Goal: Task Accomplishment & Management: Use online tool/utility

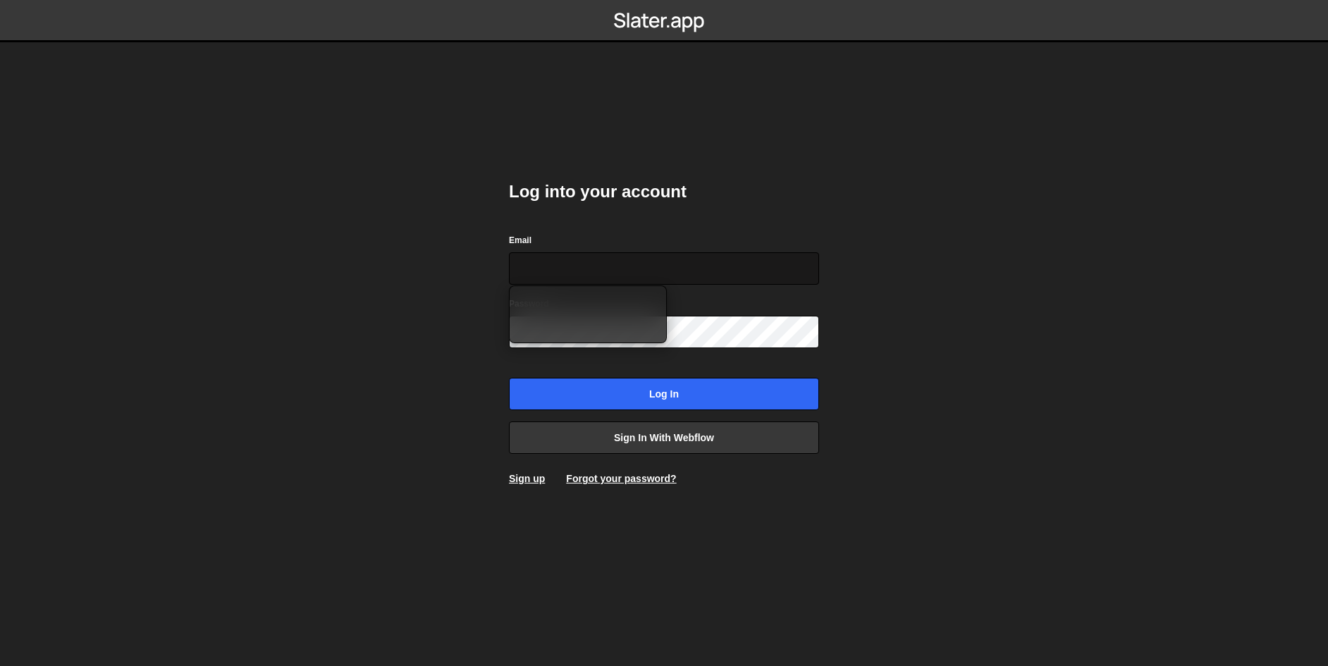
click at [747, 271] on input "Email" at bounding box center [664, 268] width 310 height 32
type input "[EMAIL_ADDRESS][DOMAIN_NAME]"
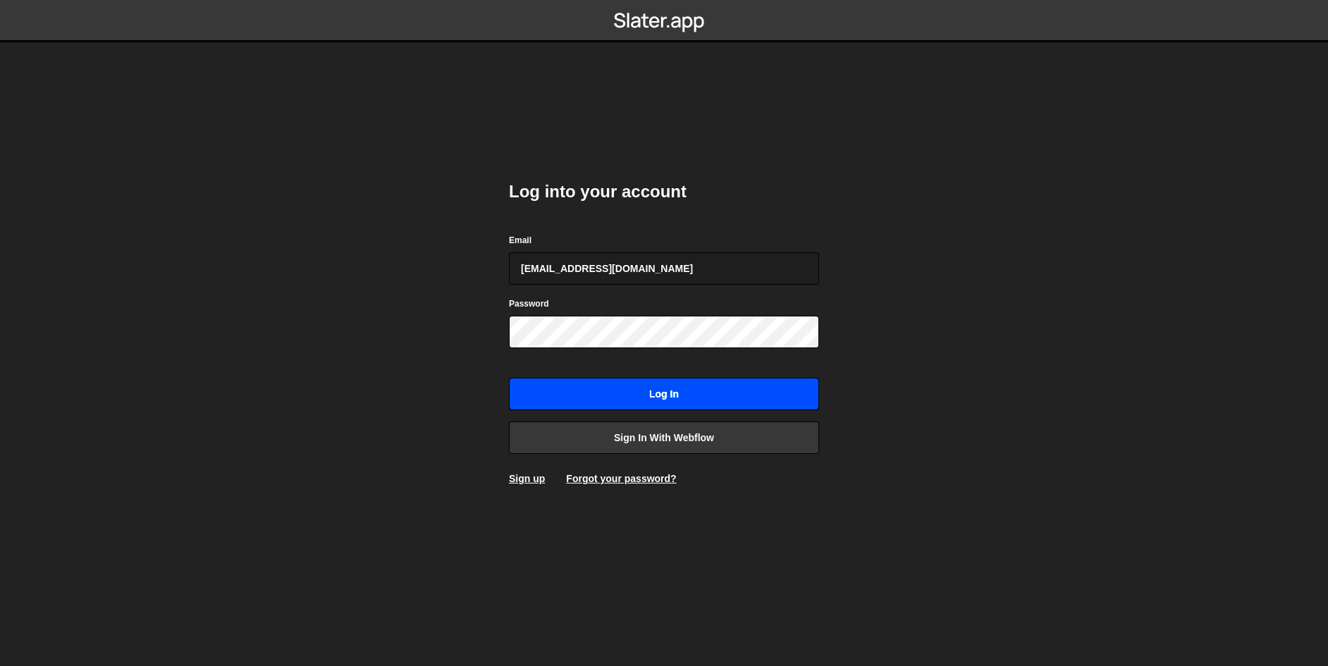
click at [671, 391] on input "Log in" at bounding box center [664, 394] width 310 height 32
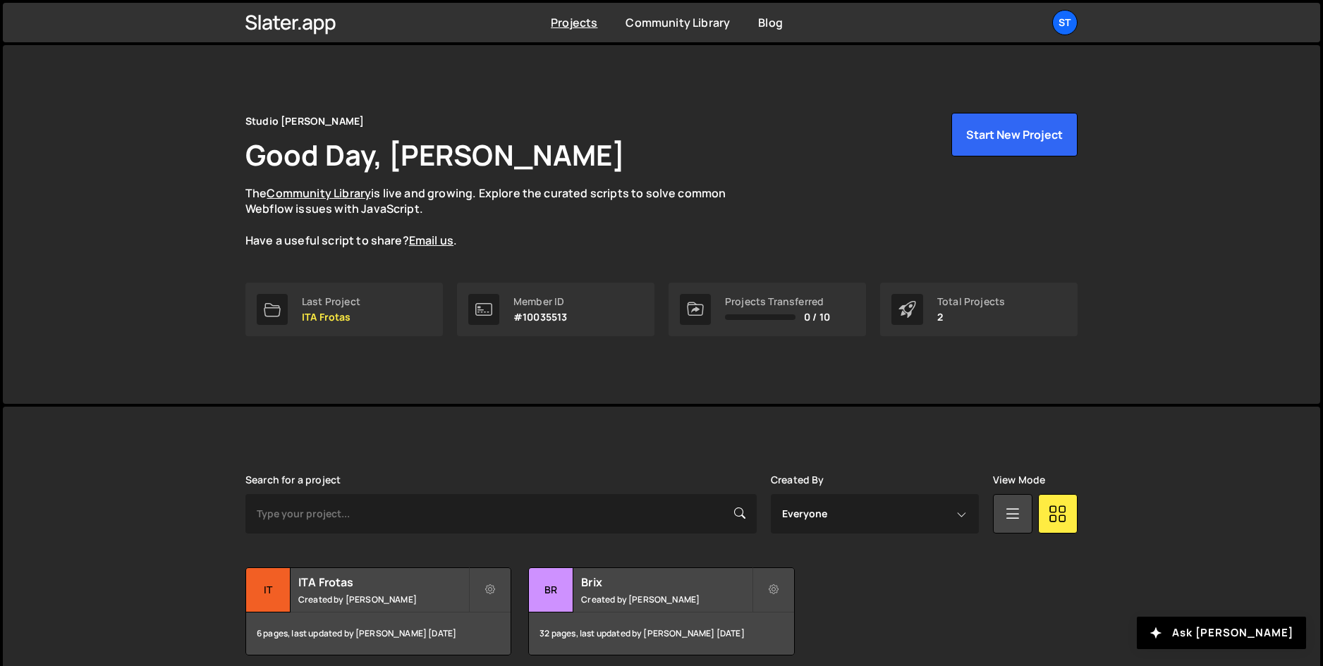
scroll to position [59, 0]
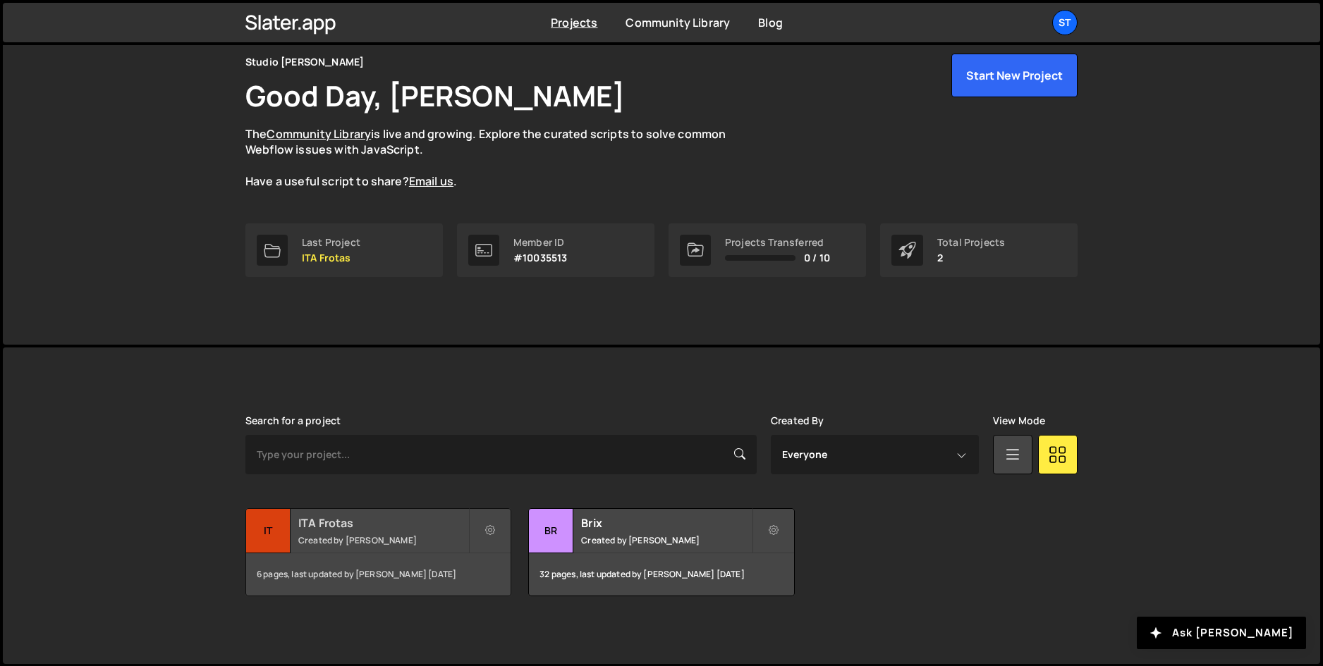
click at [358, 532] on div "ITA Frotas Created by Pedro Pires" at bounding box center [378, 531] width 264 height 44
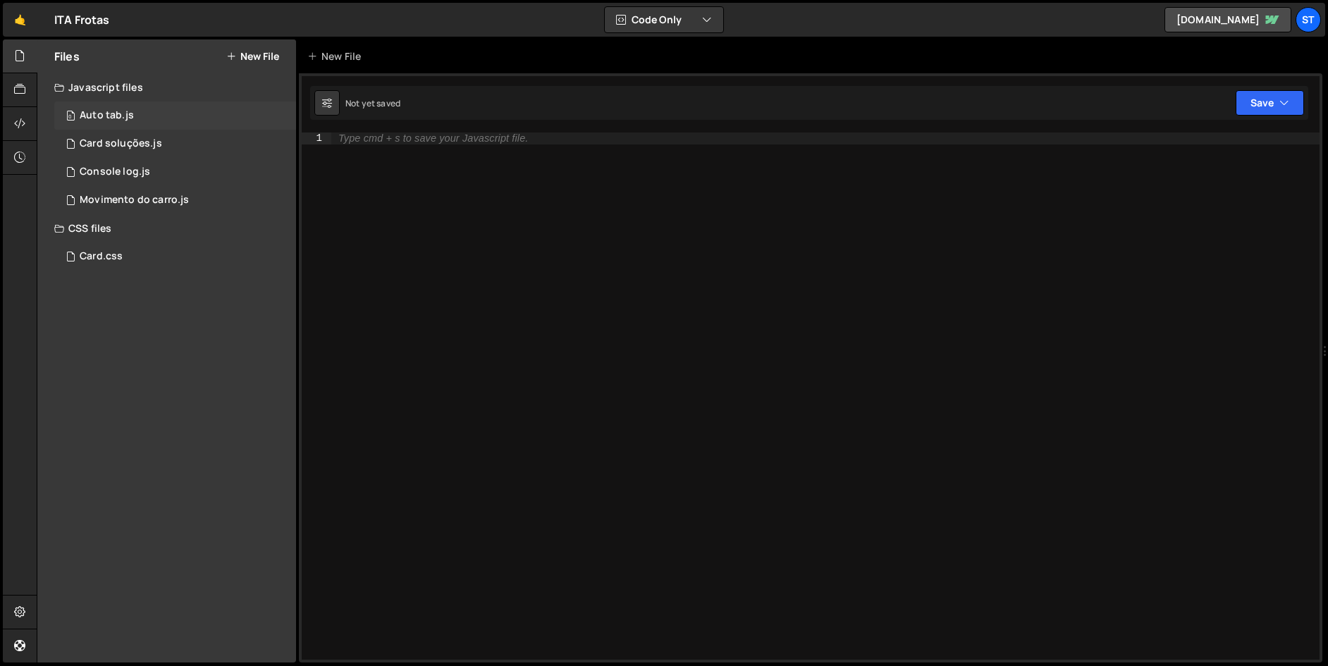
click at [135, 110] on div "0 Auto tab.js 0" at bounding box center [175, 116] width 242 height 28
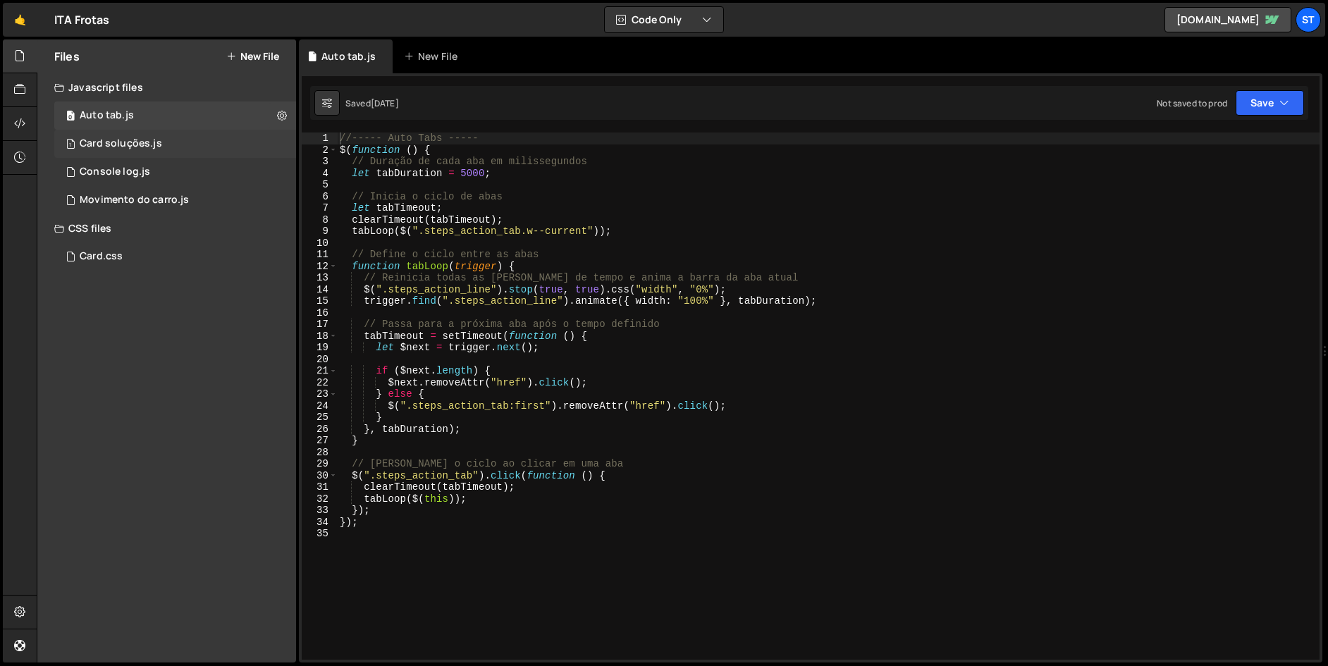
click at [172, 149] on div "1 Card soluções.js 0" at bounding box center [175, 144] width 242 height 28
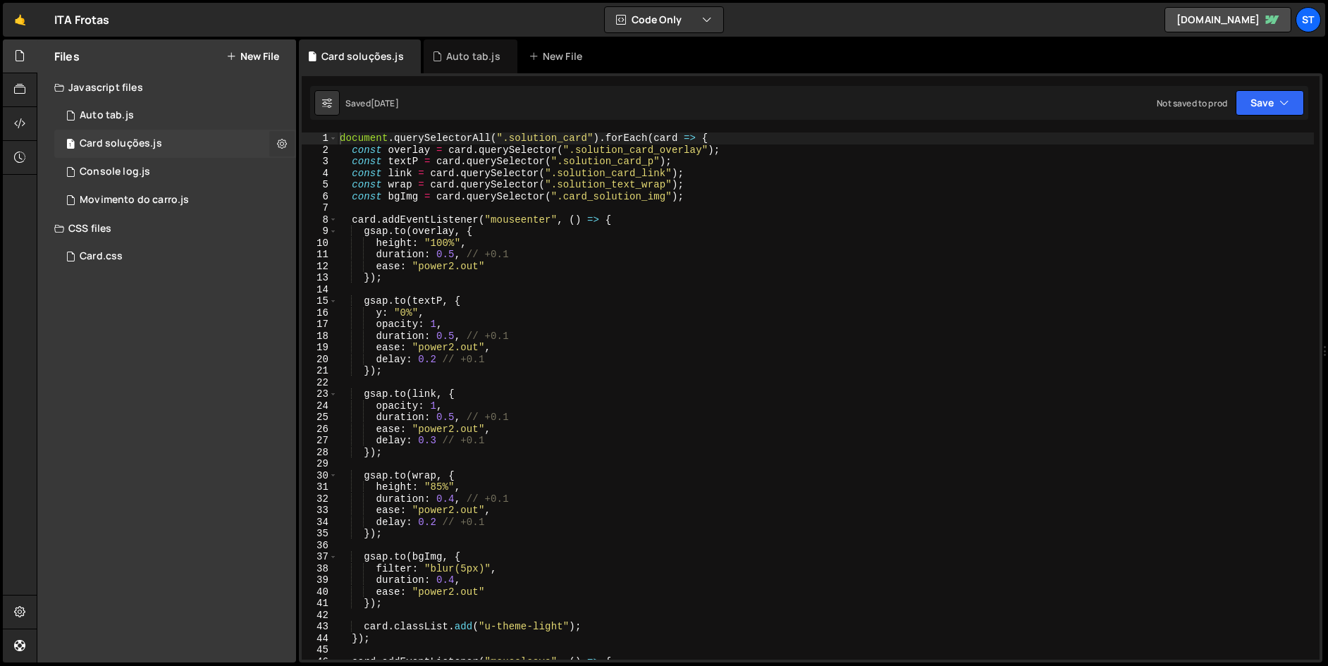
click at [291, 142] on button at bounding box center [281, 143] width 25 height 25
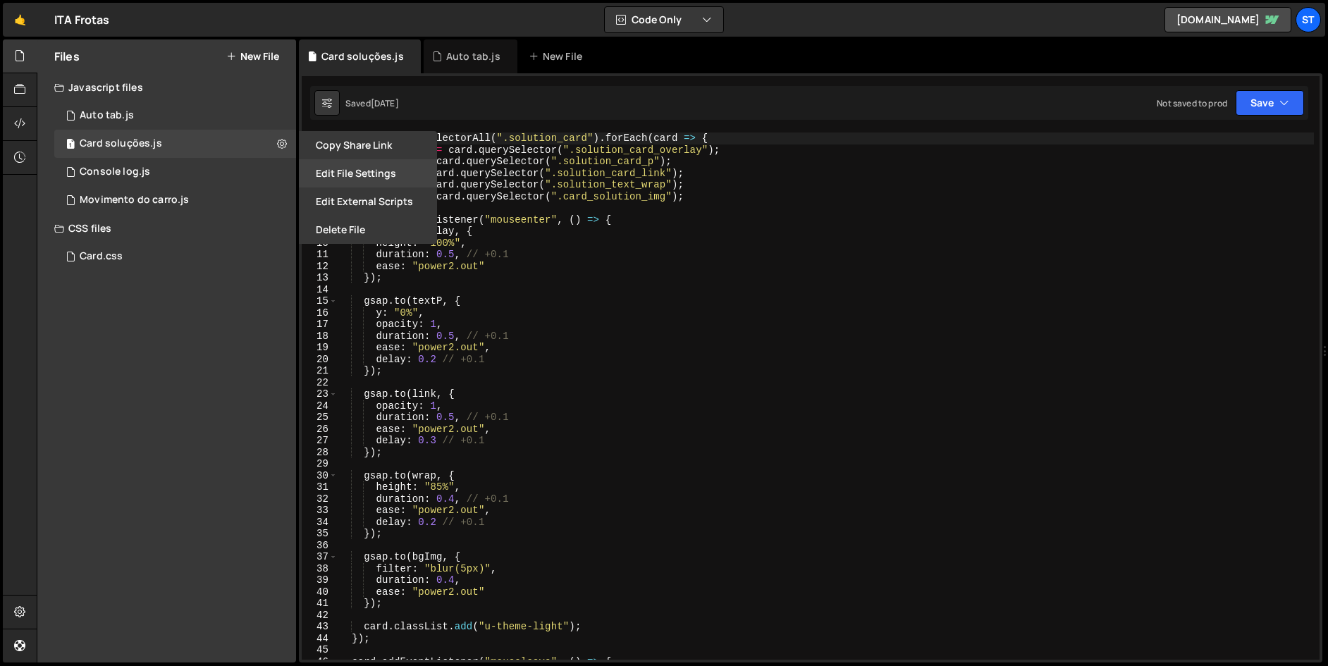
click at [356, 173] on button "Edit File Settings" at bounding box center [368, 173] width 138 height 28
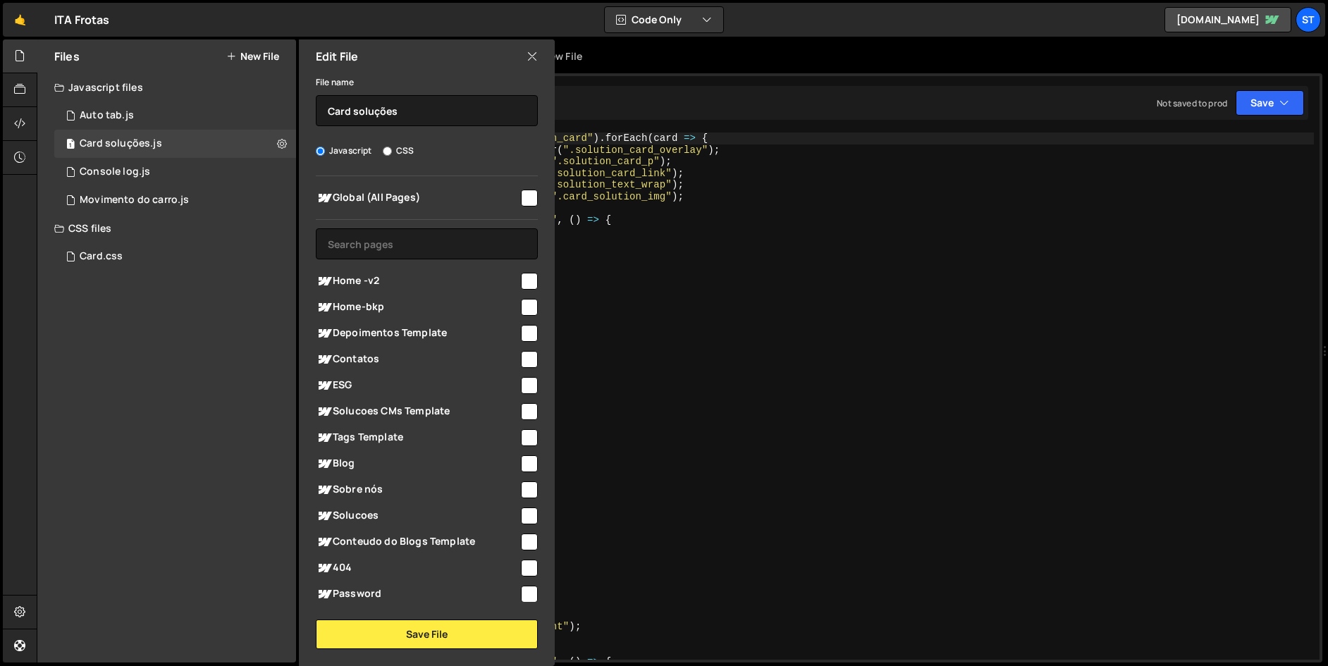
scroll to position [78, 0]
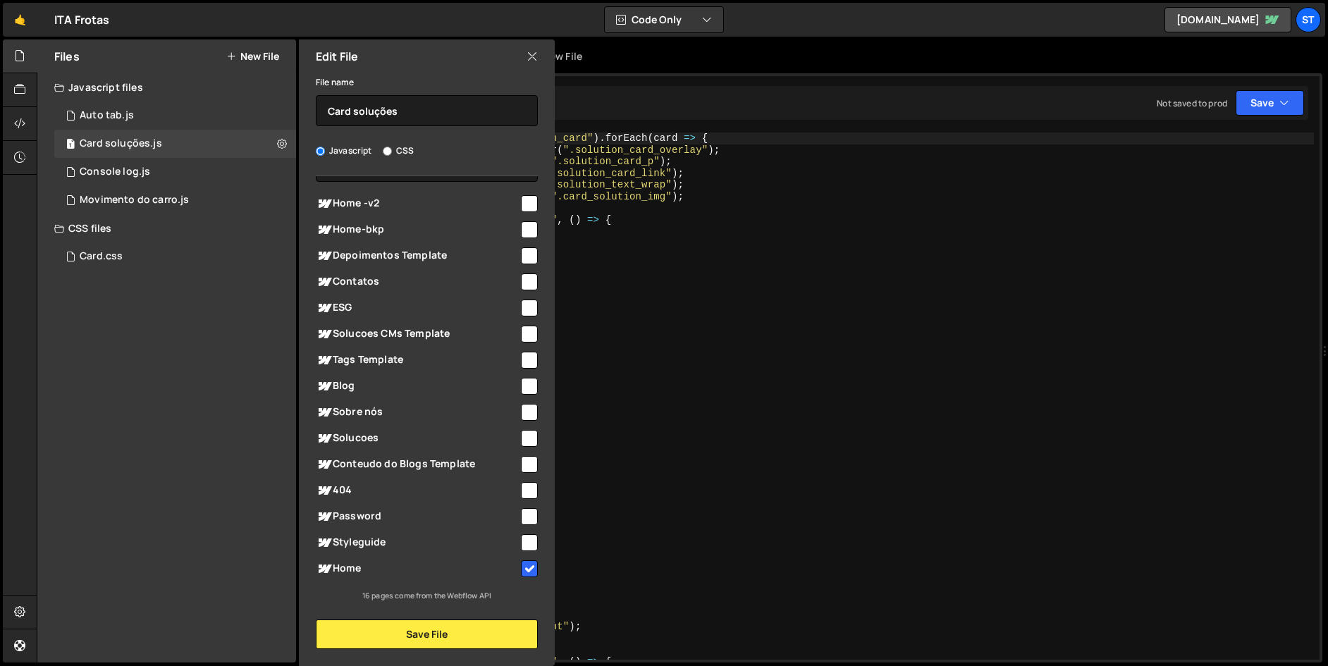
click at [523, 567] on input "checkbox" at bounding box center [529, 569] width 17 height 17
checkbox input "false"
click at [454, 625] on button "Save File" at bounding box center [427, 635] width 222 height 30
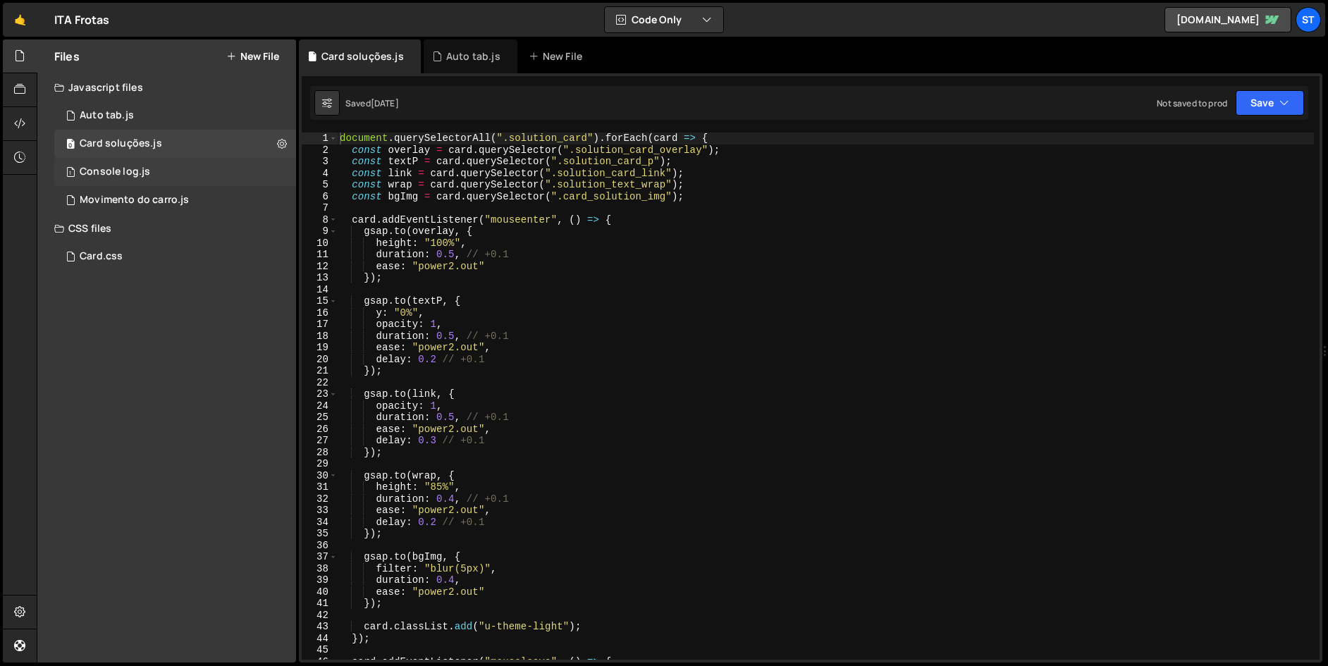
click at [257, 177] on div "1 Console log.js 0" at bounding box center [175, 172] width 242 height 28
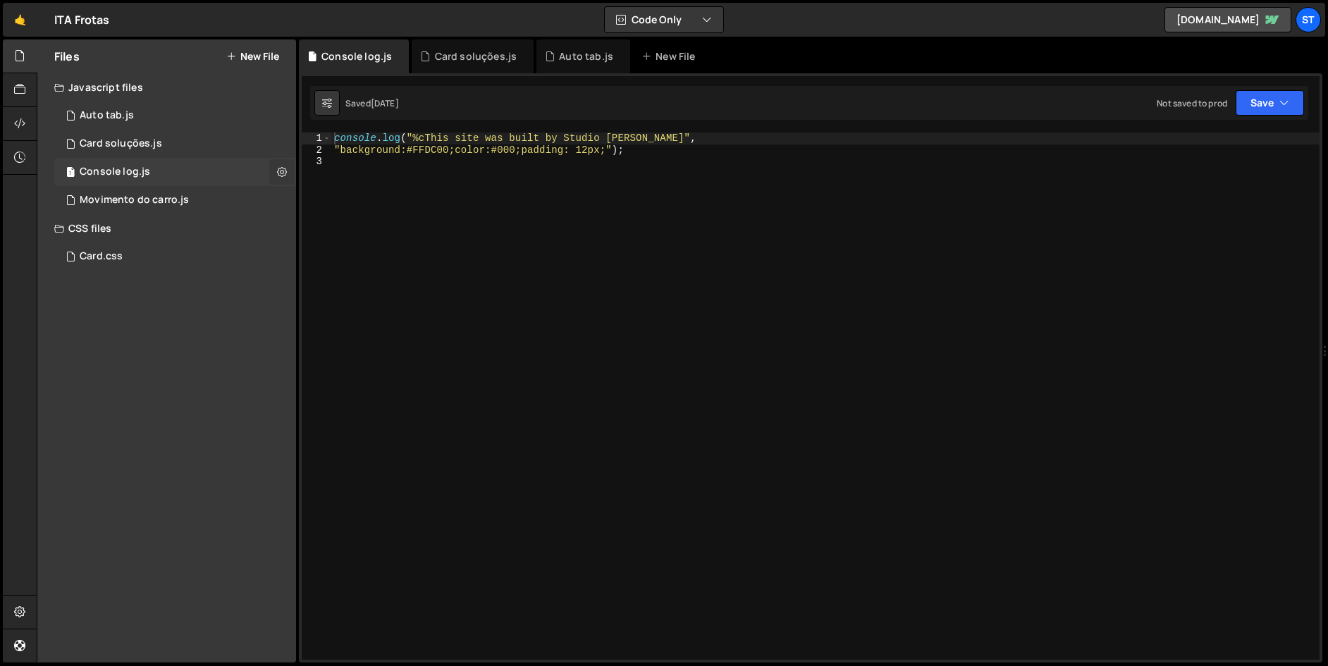
click at [286, 177] on icon at bounding box center [282, 171] width 10 height 13
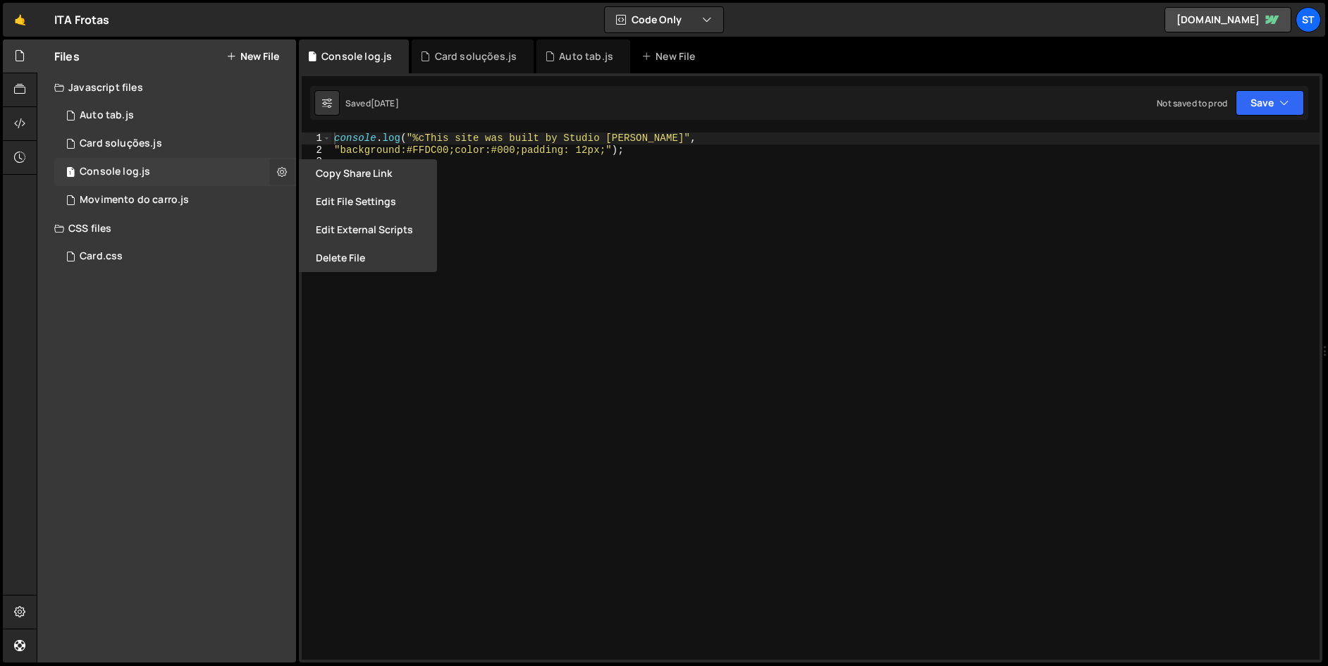
click at [283, 176] on icon at bounding box center [282, 171] width 10 height 13
type input "Console log"
radio input "true"
checkbox input "true"
click at [280, 202] on div "1 Movimento do carro.js 0" at bounding box center [175, 200] width 242 height 28
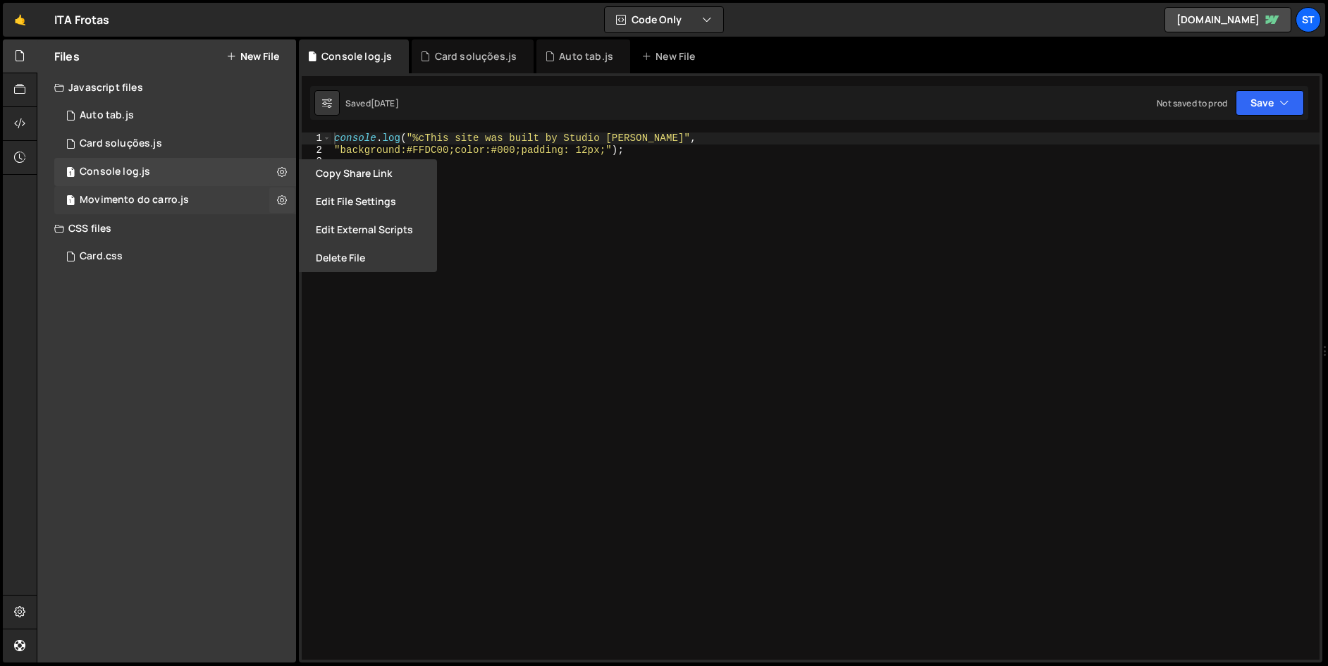
checkbox input "false"
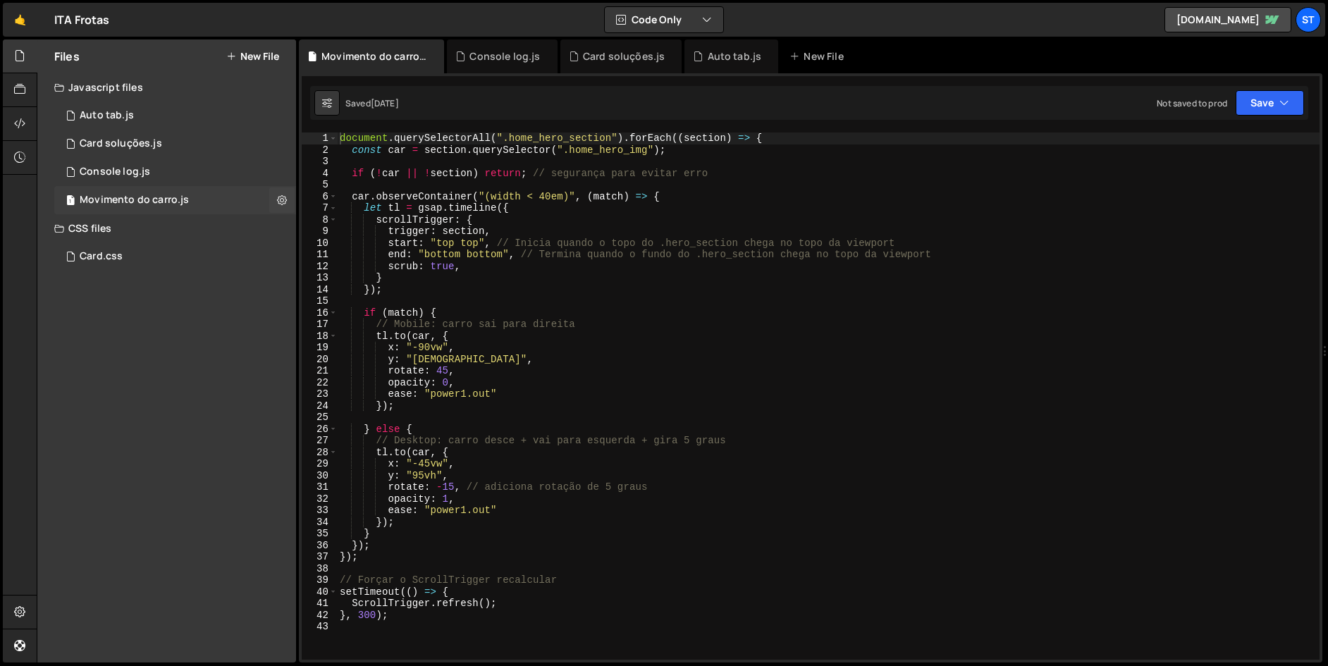
click at [280, 202] on icon at bounding box center [282, 199] width 10 height 13
type input "Movimento do carro"
radio input "true"
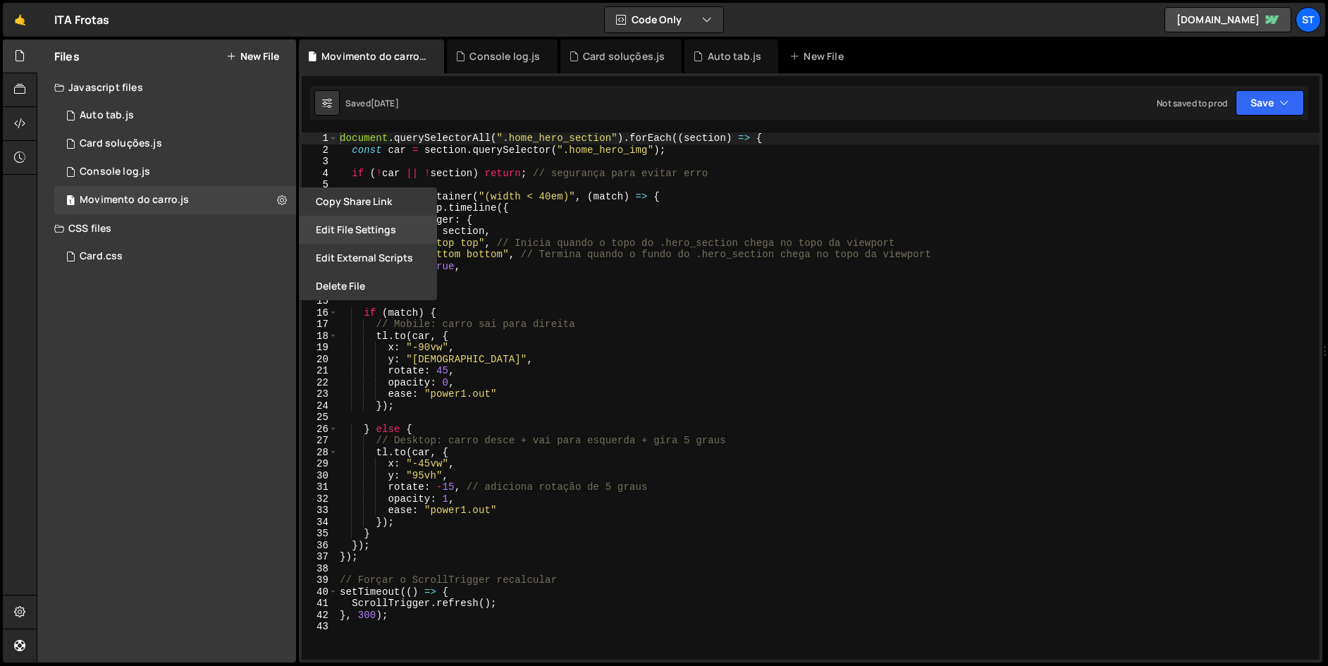
click at [373, 233] on button "Edit File Settings" at bounding box center [368, 230] width 138 height 28
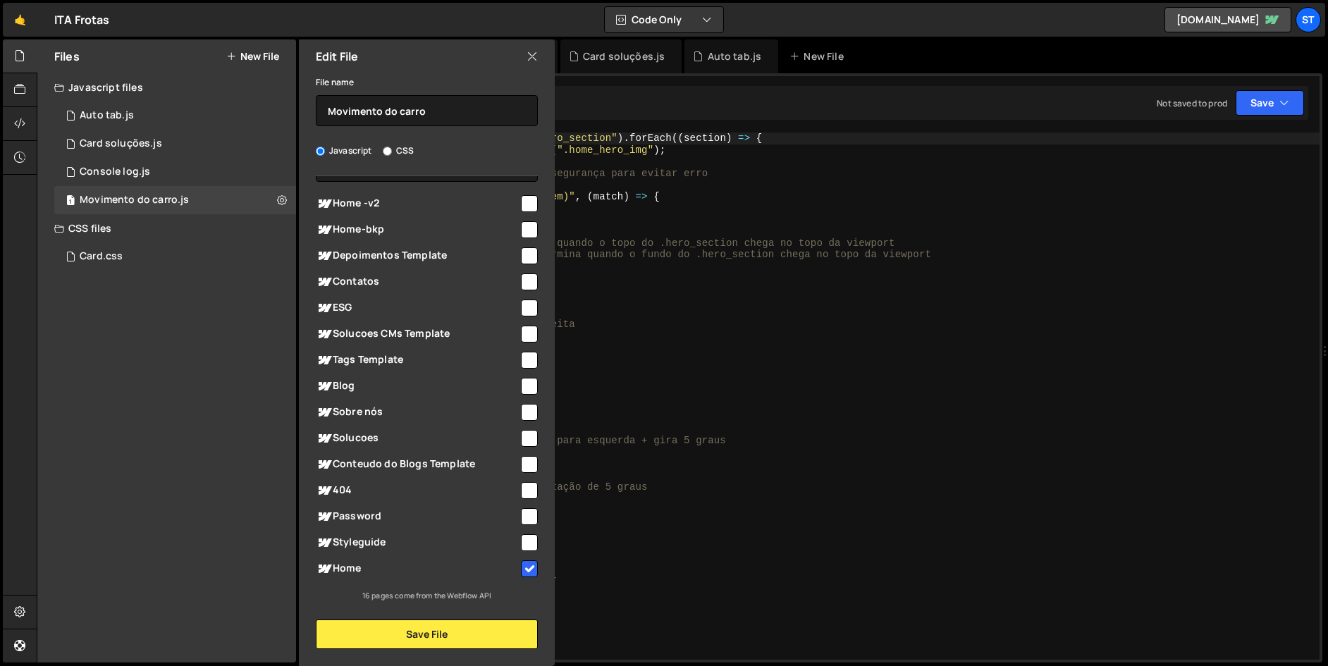
click at [527, 564] on input "checkbox" at bounding box center [529, 569] width 17 height 17
checkbox input "false"
click at [489, 635] on button "Save File" at bounding box center [427, 635] width 222 height 30
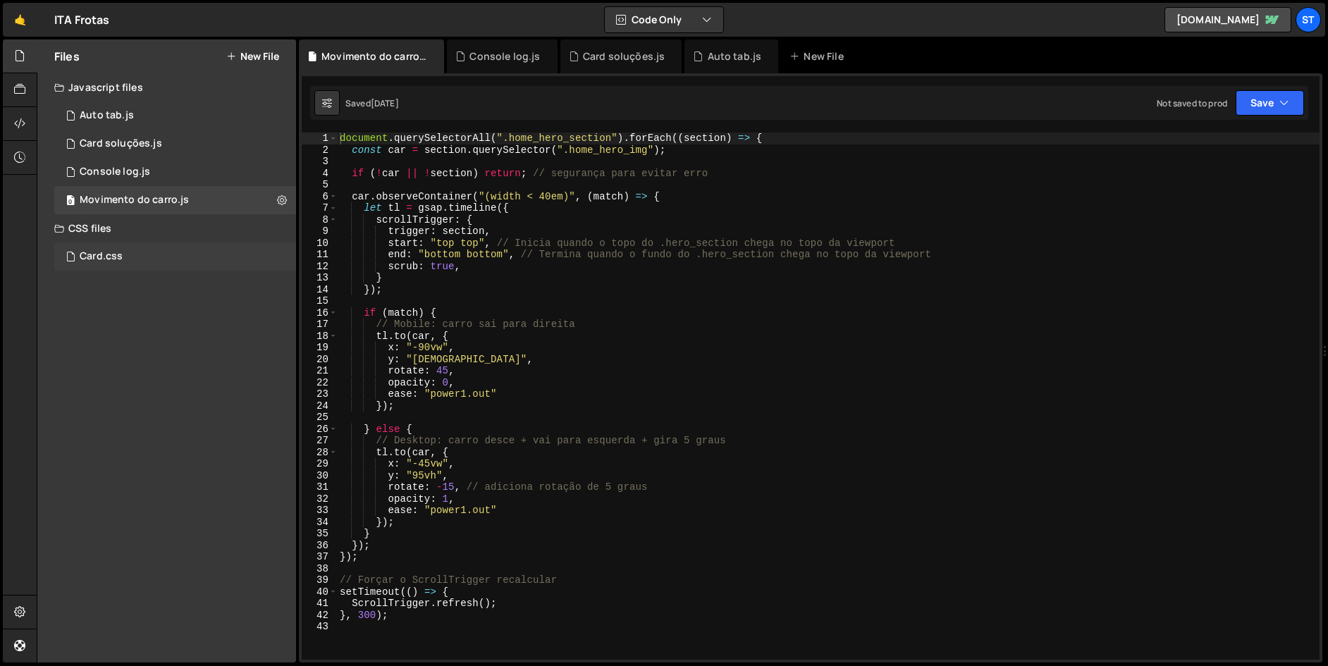
click at [287, 254] on div "Card.css 0" at bounding box center [175, 257] width 242 height 28
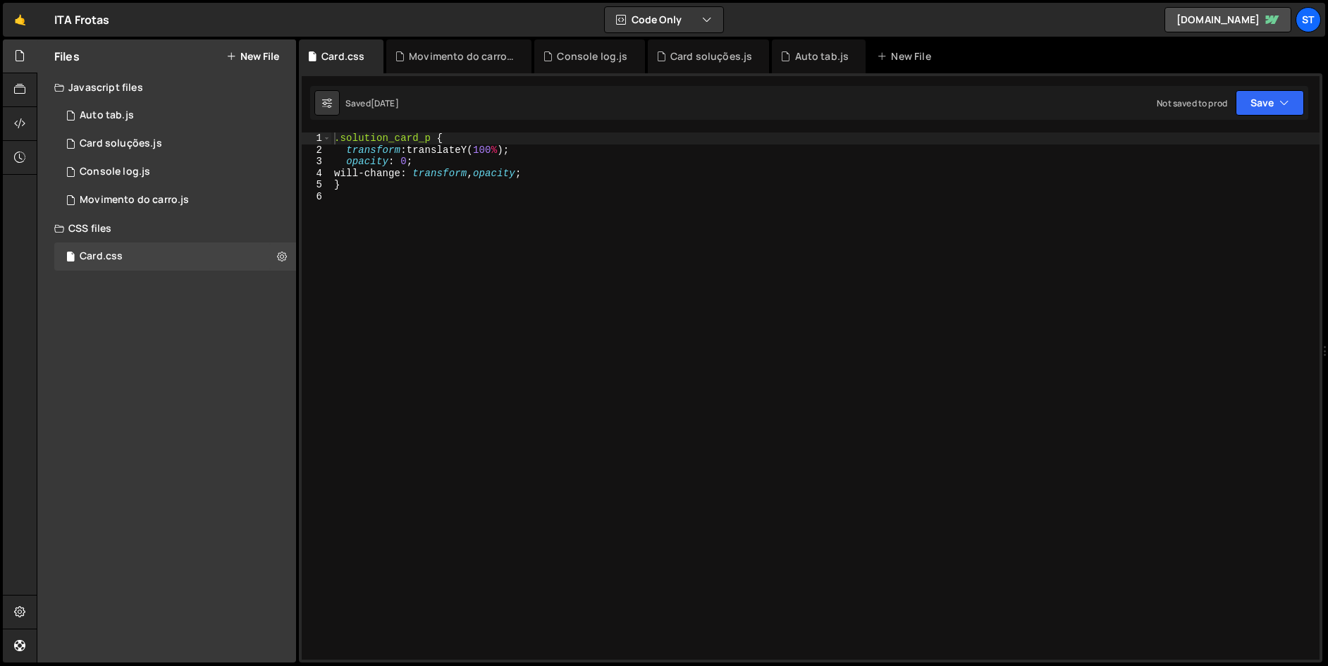
click at [377, 192] on div ".solution_card_p { transform : translateY( 100 % ) ; opacity : 0 ; will-change …" at bounding box center [825, 408] width 989 height 551
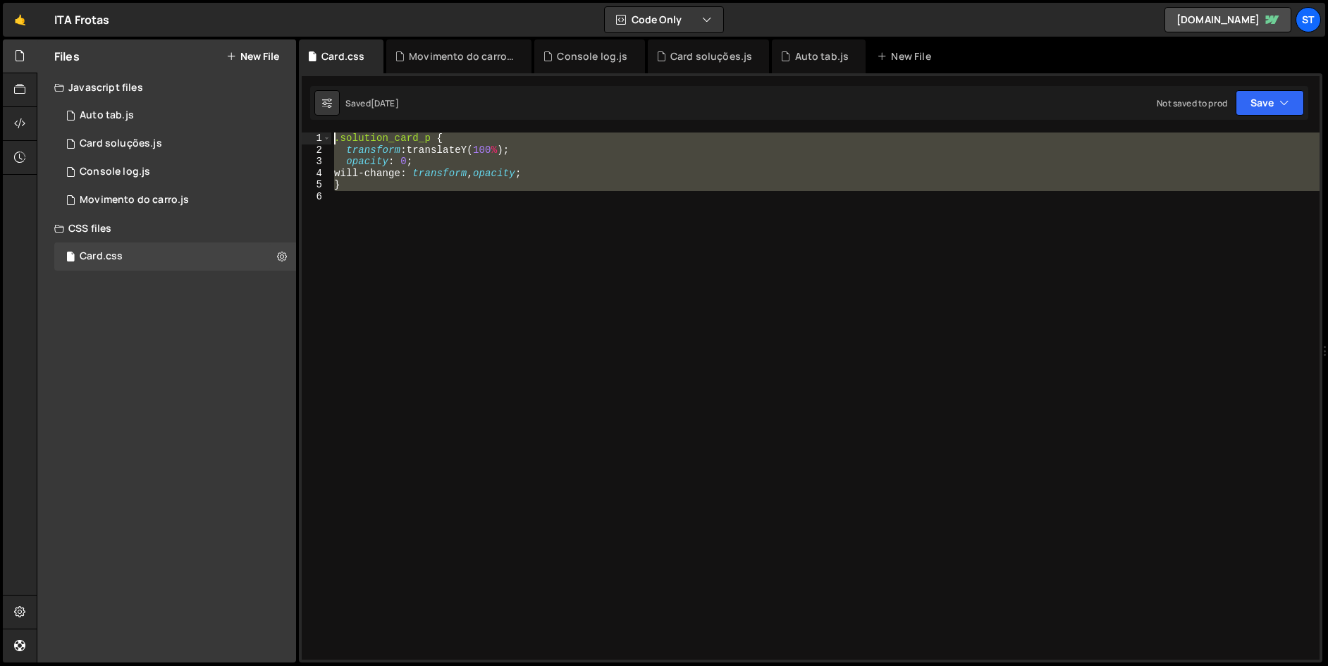
drag, startPoint x: 367, startPoint y: 192, endPoint x: 320, endPoint y: 133, distance: 75.2
click at [320, 133] on div "1 2 3 4 5 6 .solution_card_p { transform : translateY( 100 % ) ; opacity : 0 ; …" at bounding box center [811, 396] width 1018 height 527
type textarea ".solution_card_p { transform: translateY(100%);"
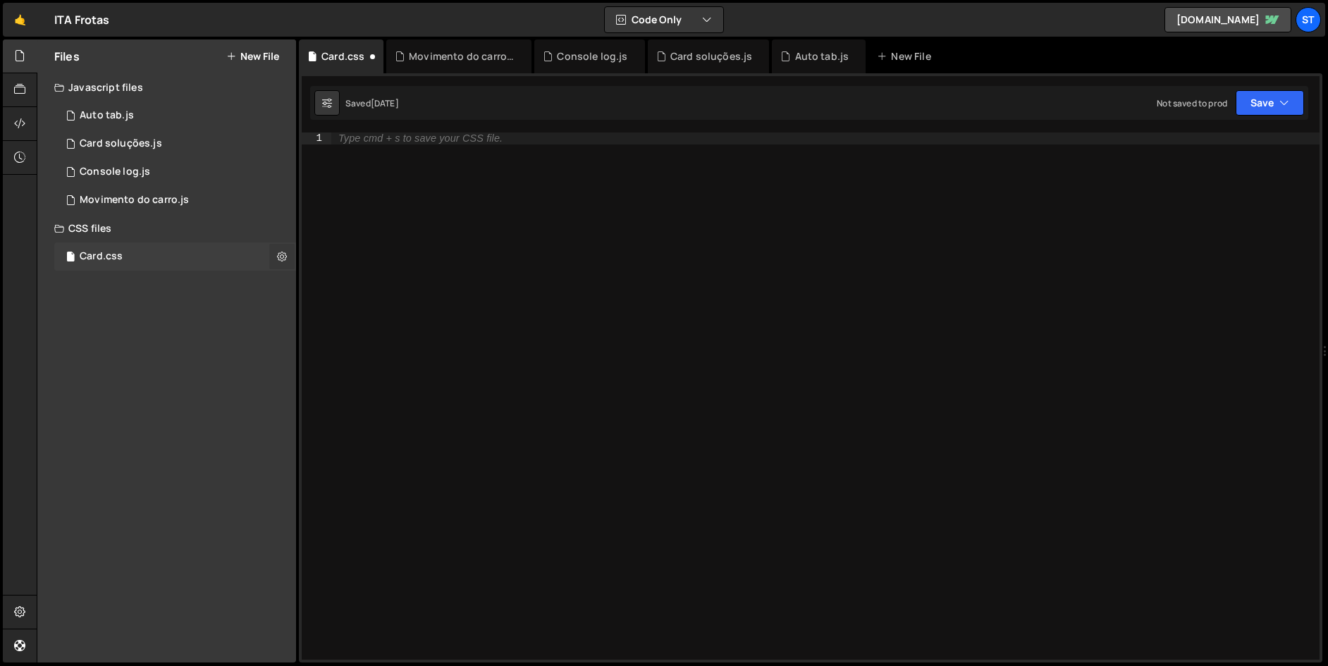
click at [274, 256] on button at bounding box center [281, 256] width 25 height 25
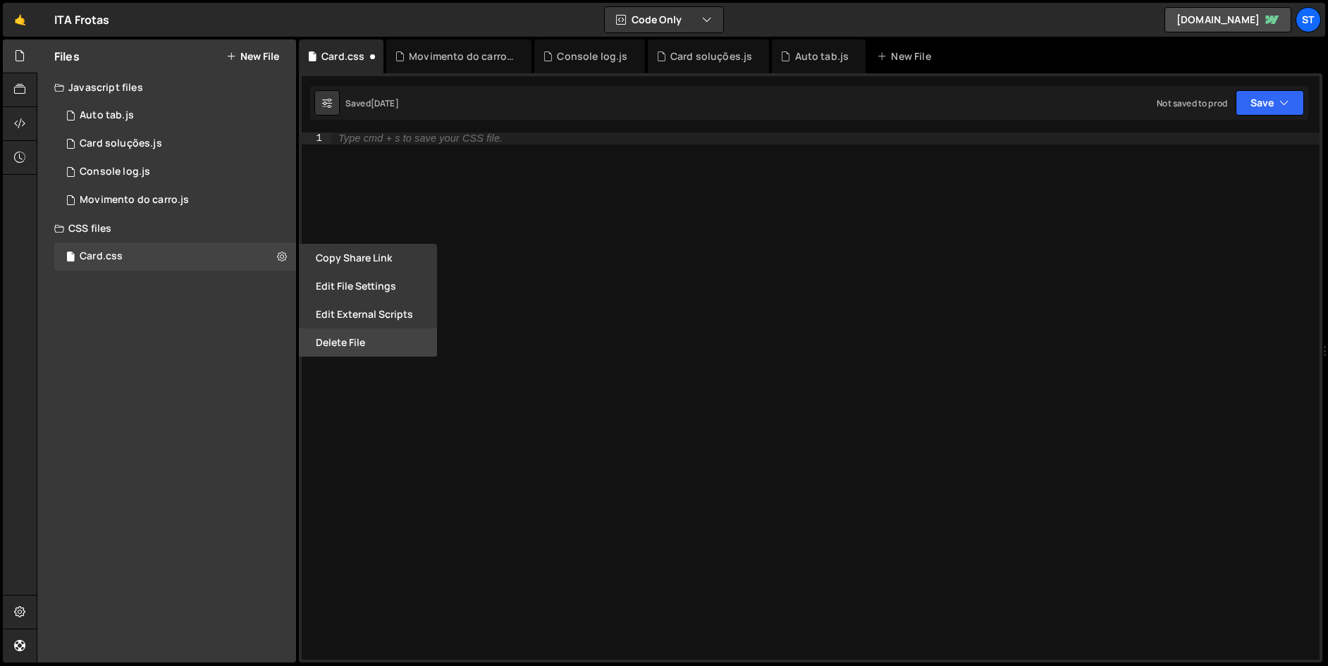
click at [346, 346] on button "Delete File" at bounding box center [368, 343] width 138 height 28
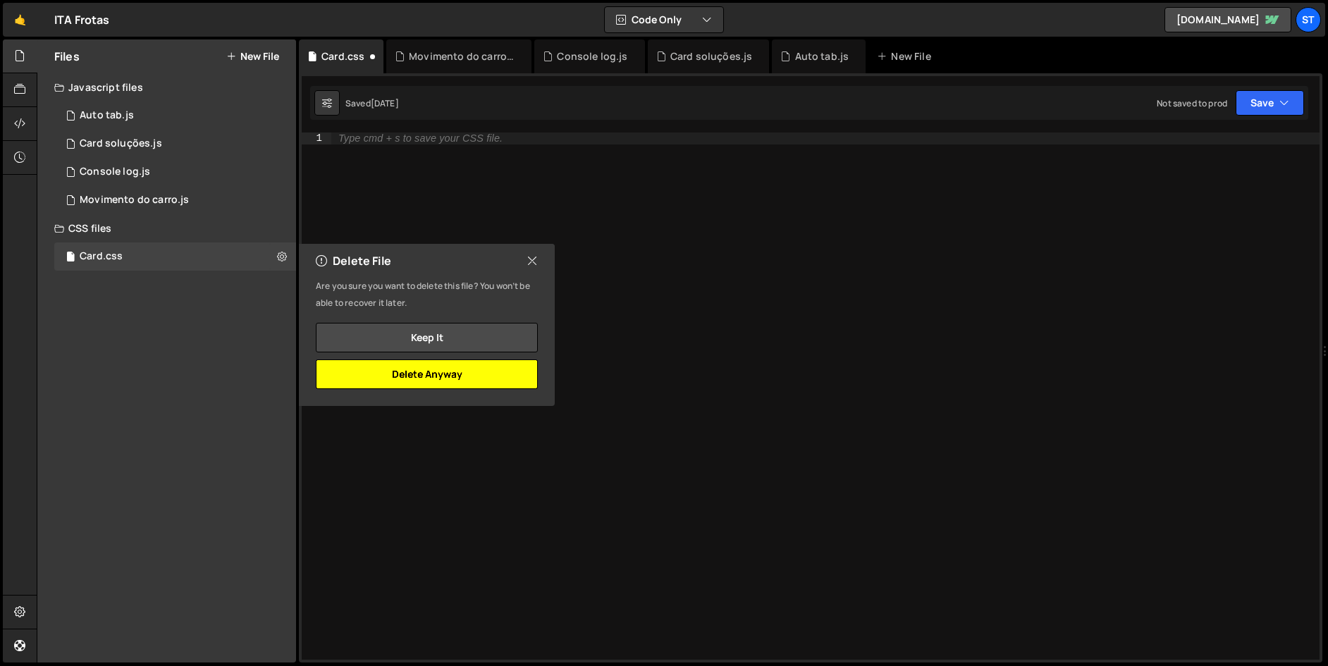
click at [436, 382] on button "Delete Anyway" at bounding box center [427, 375] width 222 height 30
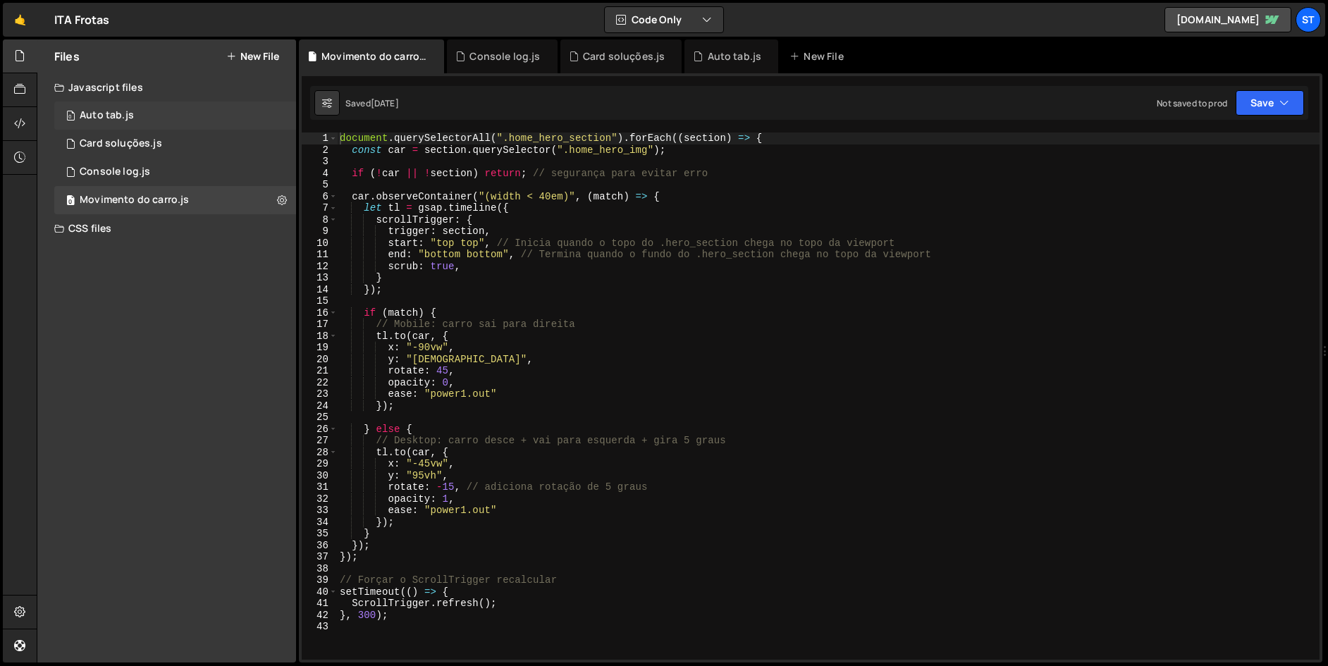
click at [160, 121] on div "0 Auto tab.js 0" at bounding box center [175, 116] width 242 height 28
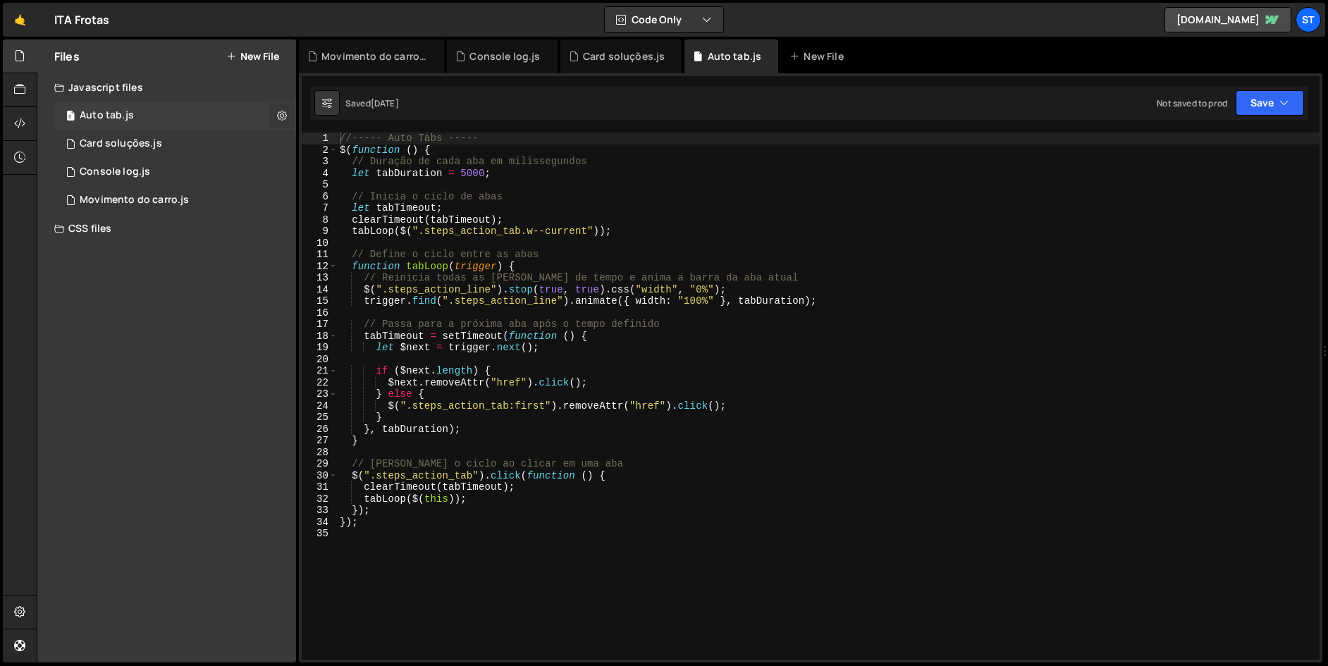
click at [287, 114] on button at bounding box center [281, 115] width 25 height 25
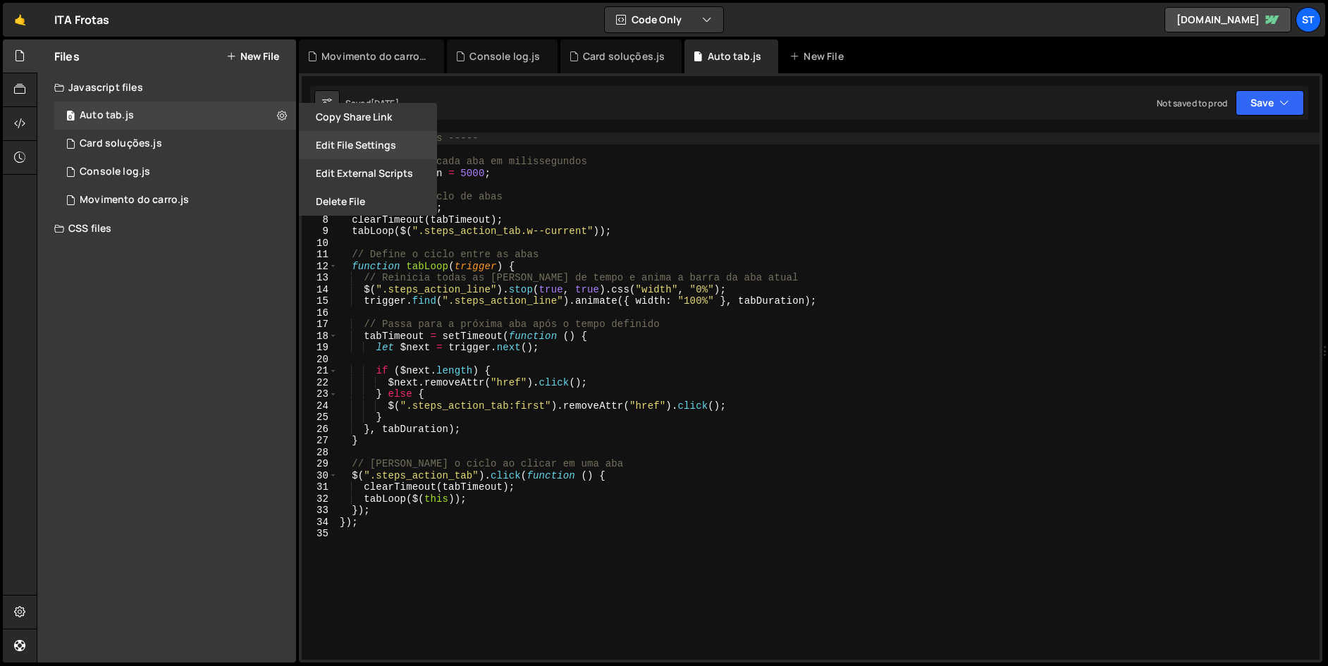
click at [380, 149] on button "Edit File Settings" at bounding box center [368, 145] width 138 height 28
